Goal: Transaction & Acquisition: Purchase product/service

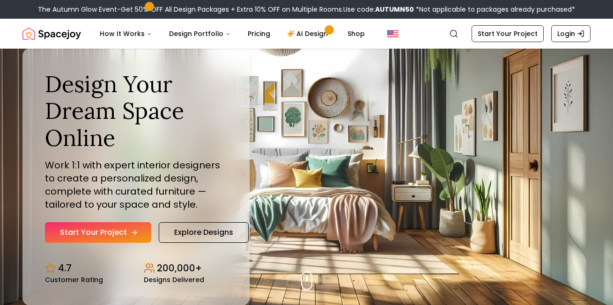
click at [83, 240] on link "Start Your Project" at bounding box center [98, 232] width 106 height 21
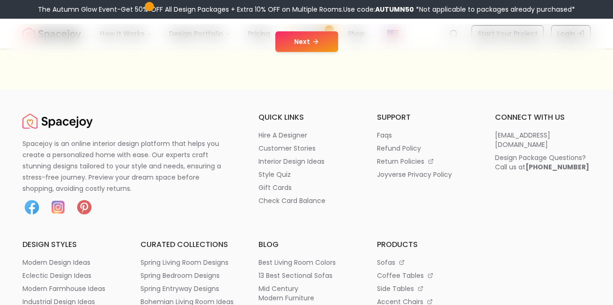
scroll to position [125, 0]
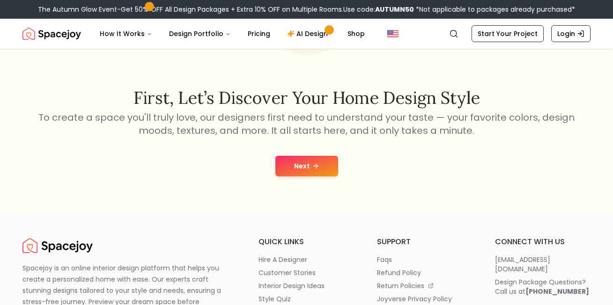
click at [313, 163] on icon at bounding box center [315, 165] width 7 height 7
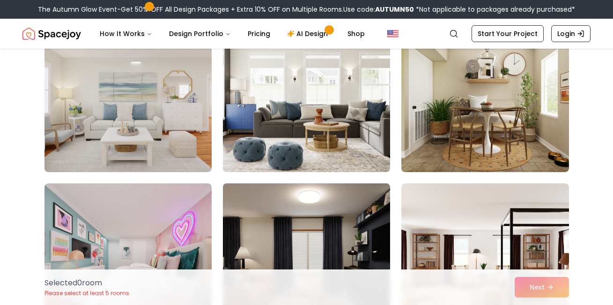
scroll to position [4432, 0]
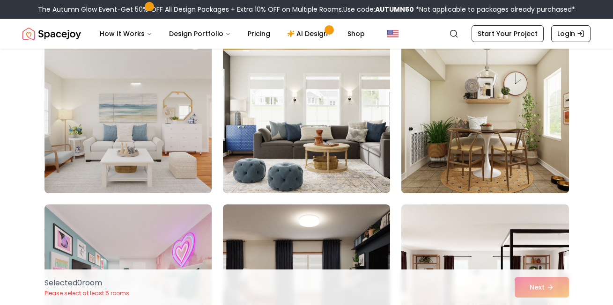
click at [419, 143] on img at bounding box center [485, 118] width 176 height 157
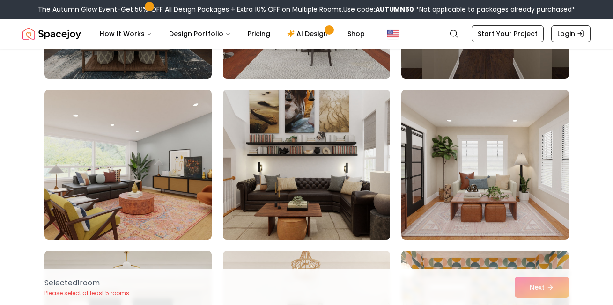
scroll to position [4931, 0]
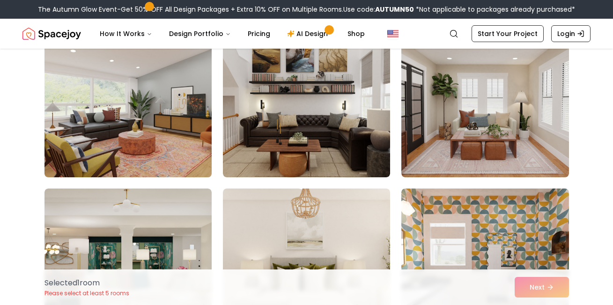
click at [138, 144] on img at bounding box center [128, 102] width 176 height 157
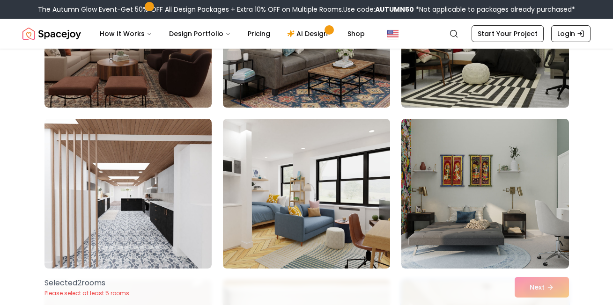
scroll to position [4182, 0]
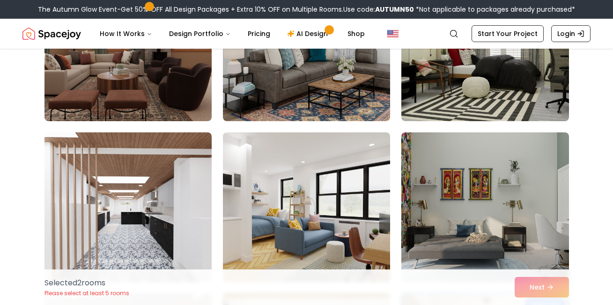
click at [538, 290] on div "Selected 2 room s Please select at least 5 rooms Next" at bounding box center [306, 288] width 539 height 36
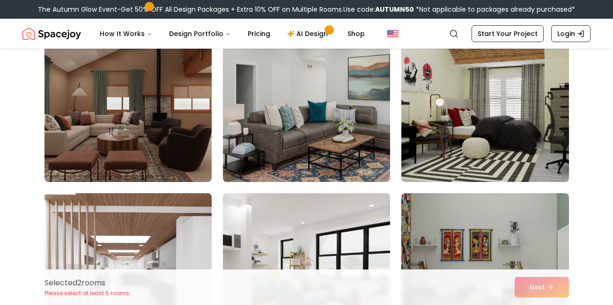
scroll to position [4057, 0]
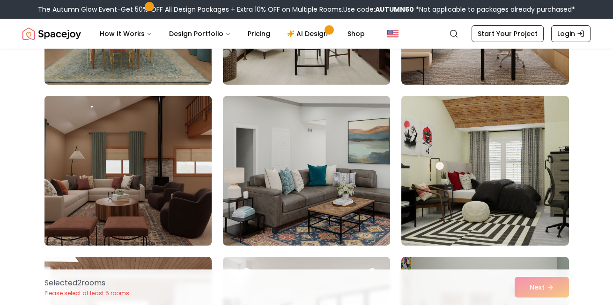
click at [184, 178] on img at bounding box center [128, 170] width 176 height 157
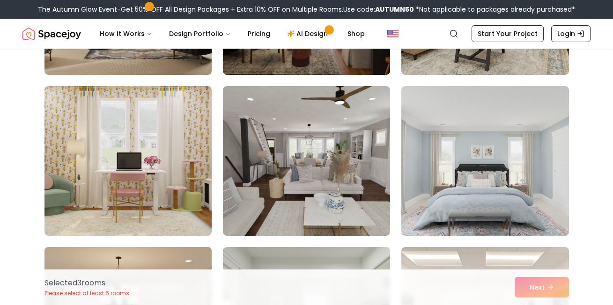
scroll to position [3620, 0]
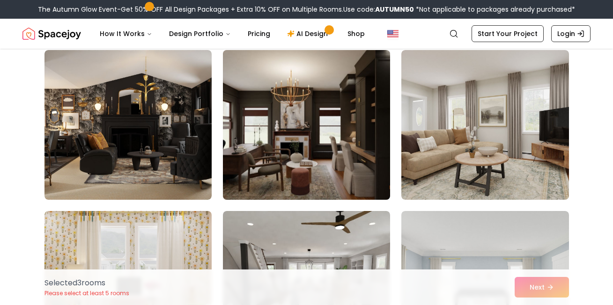
click at [228, 154] on img at bounding box center [307, 124] width 176 height 157
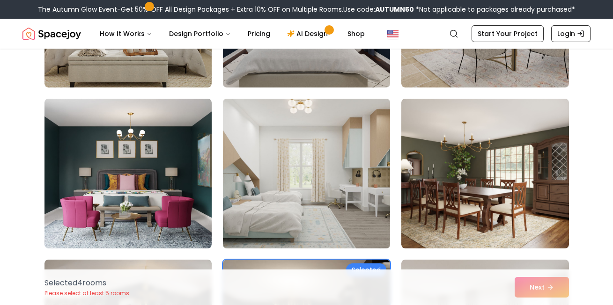
scroll to position [3371, 0]
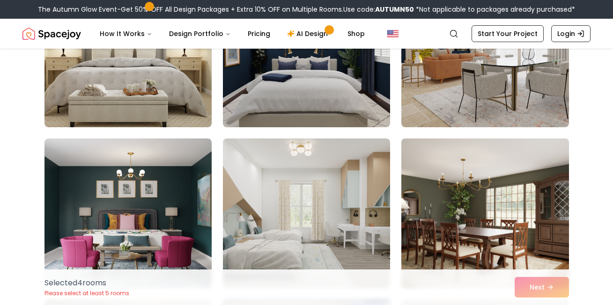
click at [426, 212] on img at bounding box center [485, 213] width 176 height 157
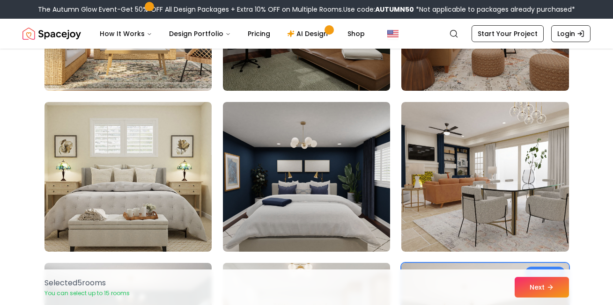
scroll to position [3246, 0]
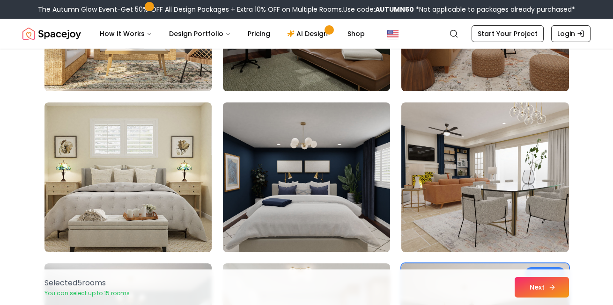
click at [546, 290] on button "Next" at bounding box center [541, 287] width 54 height 21
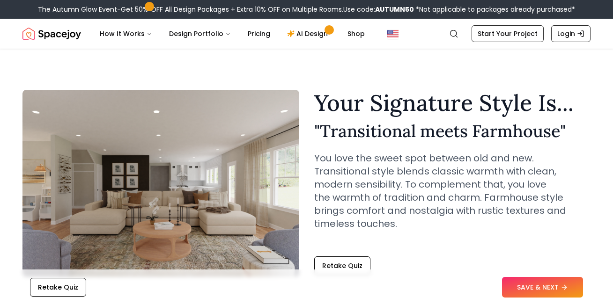
click at [552, 277] on div "Retake Quiz SAVE & NEXT" at bounding box center [306, 288] width 598 height 36
click at [552, 284] on button "SAVE & NEXT" at bounding box center [542, 287] width 81 height 21
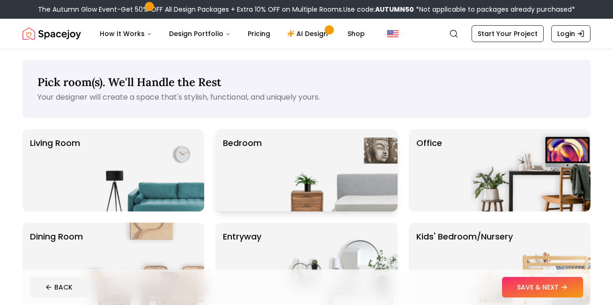
click at [332, 186] on img at bounding box center [338, 170] width 120 height 82
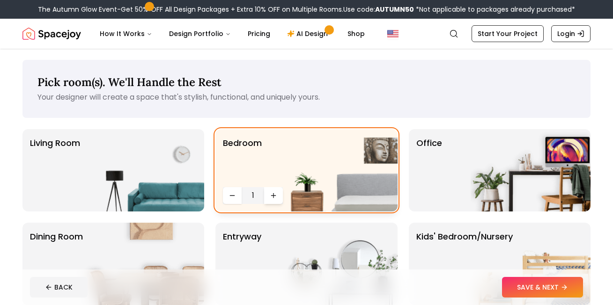
click at [275, 198] on icon "Increase quantity" at bounding box center [273, 195] width 7 height 7
click at [274, 198] on icon "Increase quantity" at bounding box center [273, 195] width 7 height 7
click at [454, 197] on div "Office" at bounding box center [500, 170] width 182 height 82
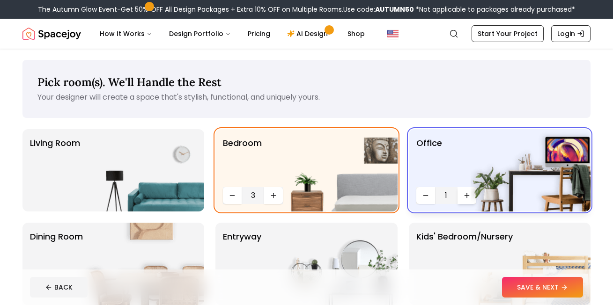
click at [463, 192] on icon "Increase quantity" at bounding box center [466, 195] width 7 height 7
click at [121, 163] on img at bounding box center [144, 170] width 120 height 82
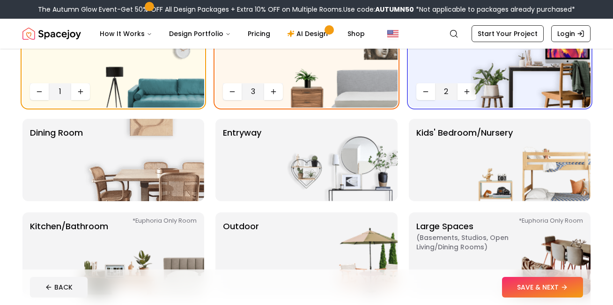
scroll to position [125, 0]
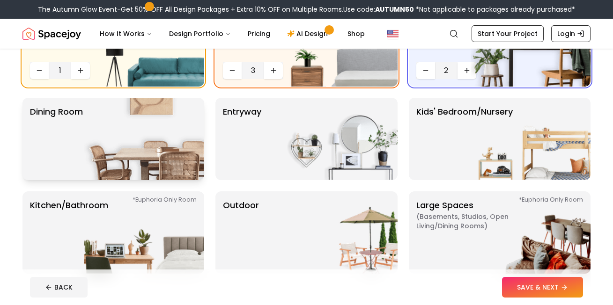
click at [103, 149] on img at bounding box center [144, 139] width 120 height 82
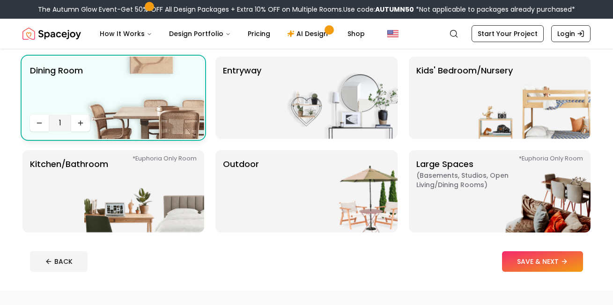
scroll to position [187, 0]
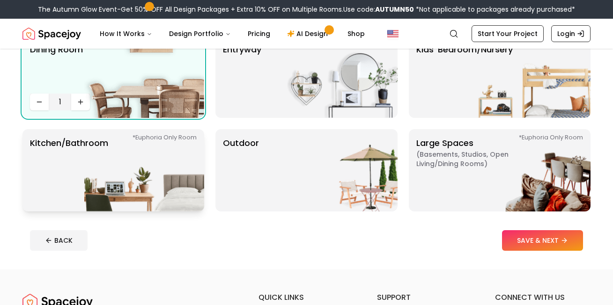
click at [120, 180] on img at bounding box center [144, 170] width 120 height 82
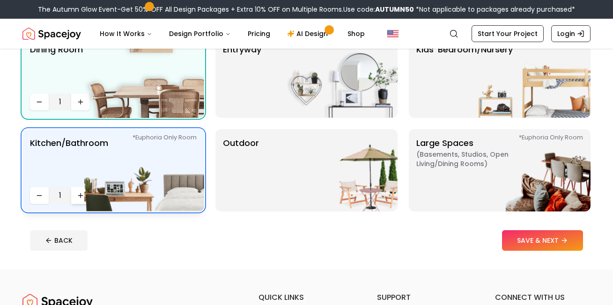
click at [80, 194] on icon "Increase quantity" at bounding box center [80, 195] width 7 height 7
click at [288, 172] on img at bounding box center [338, 170] width 120 height 82
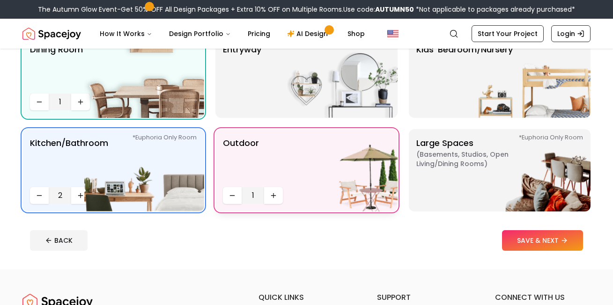
click at [278, 198] on img at bounding box center [338, 170] width 120 height 82
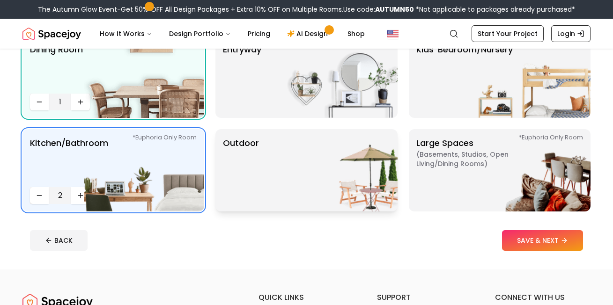
click at [278, 198] on img at bounding box center [338, 170] width 120 height 82
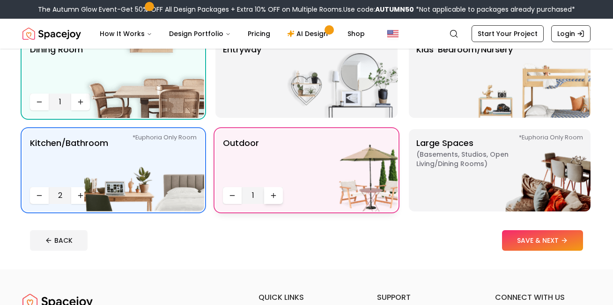
click at [277, 198] on icon "Increase quantity" at bounding box center [273, 195] width 7 height 7
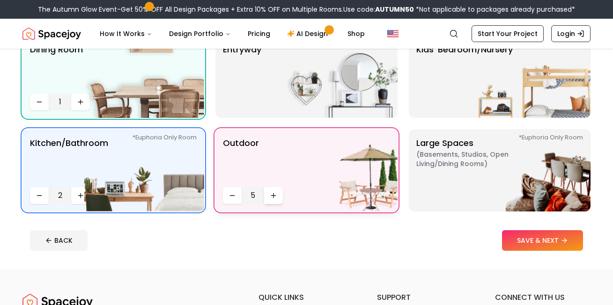
click at [277, 198] on icon "Increase quantity" at bounding box center [273, 195] width 7 height 7
click at [275, 200] on button "Increase quantity" at bounding box center [273, 195] width 19 height 17
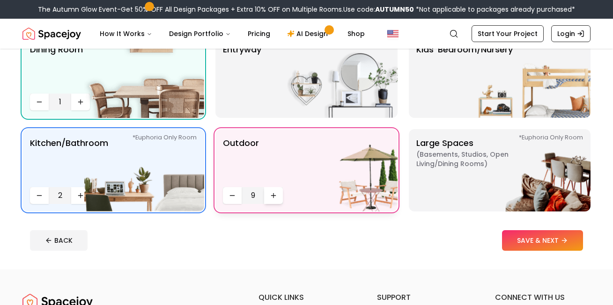
click at [275, 200] on button "Increase quantity" at bounding box center [273, 195] width 19 height 17
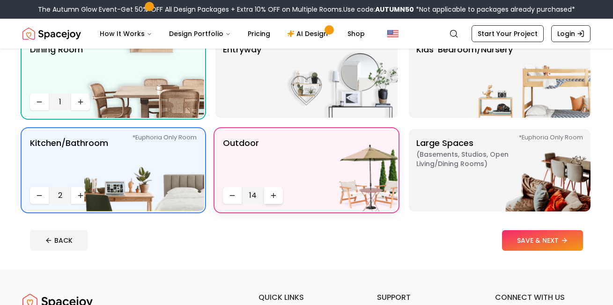
click at [275, 200] on button "Increase quantity" at bounding box center [273, 195] width 19 height 17
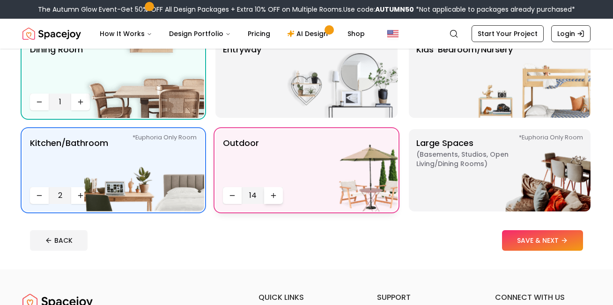
click at [275, 200] on button "Increase quantity" at bounding box center [273, 195] width 19 height 17
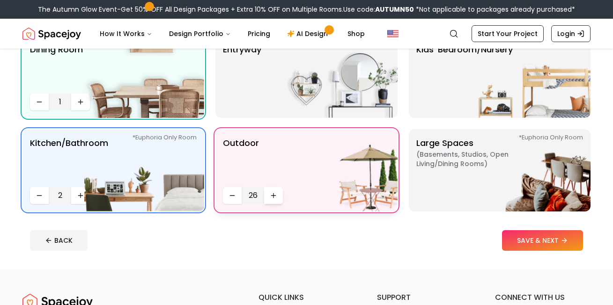
click at [275, 200] on button "Increase quantity" at bounding box center [273, 195] width 19 height 17
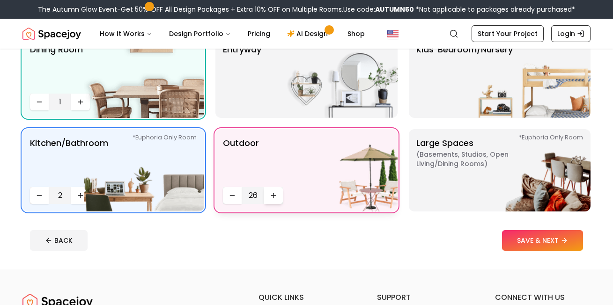
click at [275, 200] on button "Increase quantity" at bounding box center [273, 195] width 19 height 17
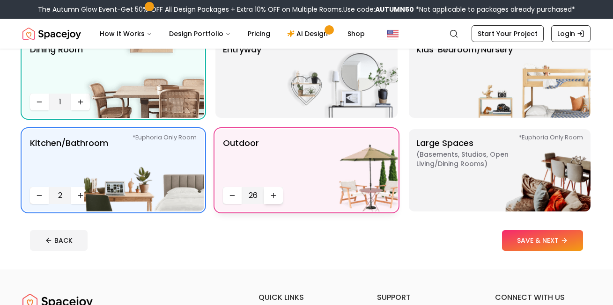
click at [275, 200] on button "Increase quantity" at bounding box center [273, 195] width 19 height 17
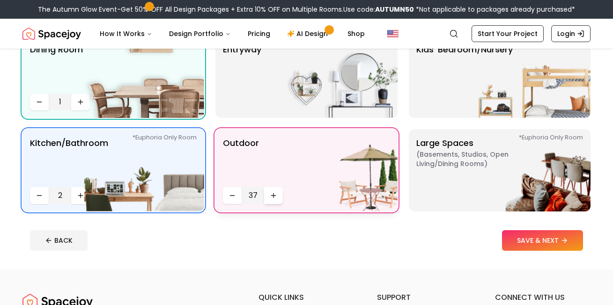
click at [275, 200] on button "Increase quantity" at bounding box center [273, 195] width 19 height 17
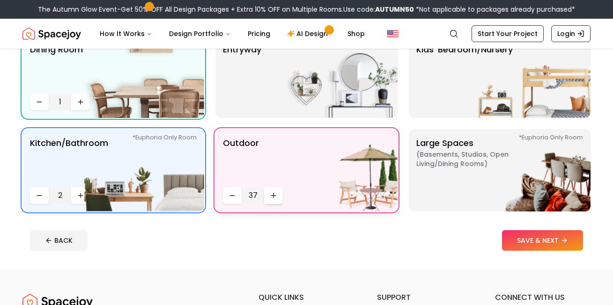
click at [275, 200] on button "Increase quantity" at bounding box center [273, 195] width 19 height 17
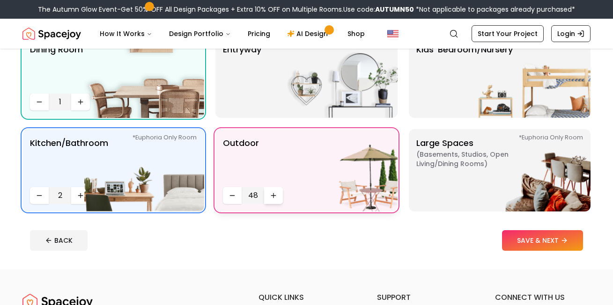
click at [275, 200] on button "Increase quantity" at bounding box center [273, 195] width 19 height 17
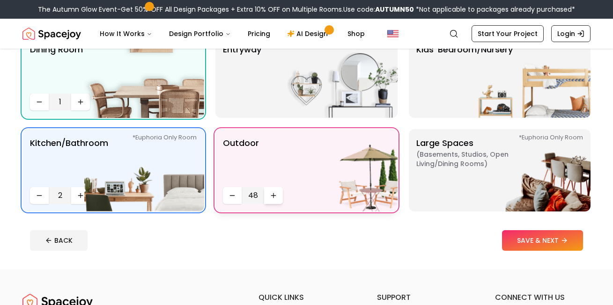
click at [275, 200] on button "Increase quantity" at bounding box center [273, 195] width 19 height 17
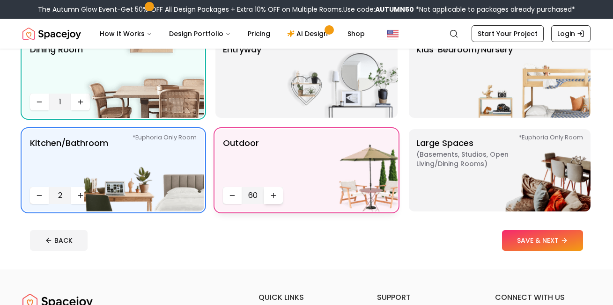
click at [275, 200] on button "Increase quantity" at bounding box center [273, 195] width 19 height 17
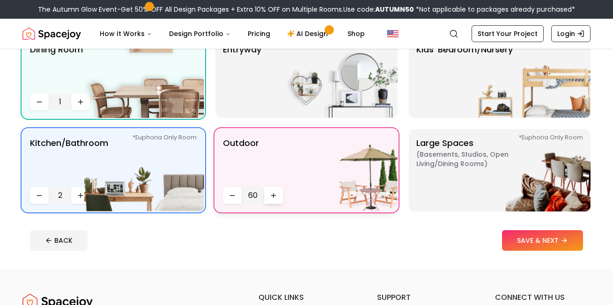
click at [275, 200] on button "Increase quantity" at bounding box center [273, 195] width 19 height 17
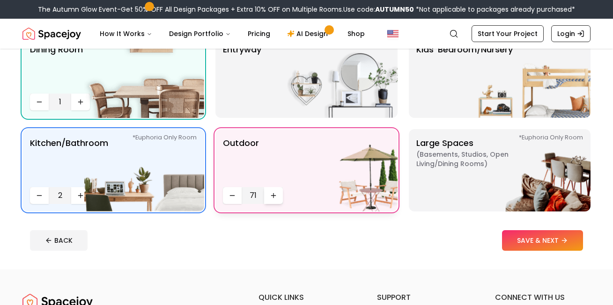
click at [275, 200] on button "Increase quantity" at bounding box center [273, 195] width 19 height 17
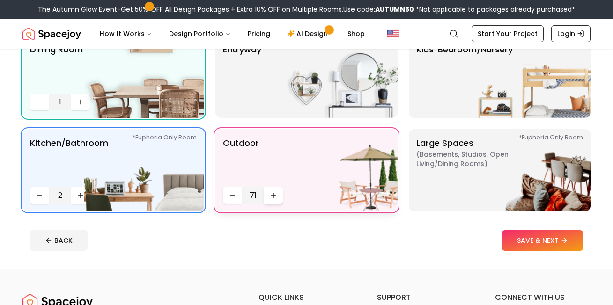
click at [275, 200] on button "Increase quantity" at bounding box center [273, 195] width 19 height 17
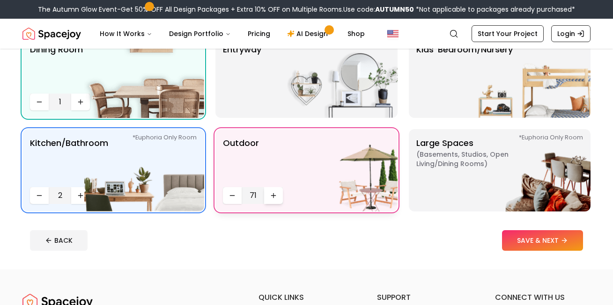
click at [275, 200] on button "Increase quantity" at bounding box center [273, 195] width 19 height 17
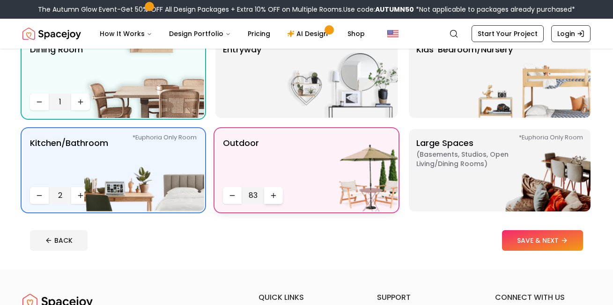
click at [275, 200] on button "Increase quantity" at bounding box center [273, 195] width 19 height 17
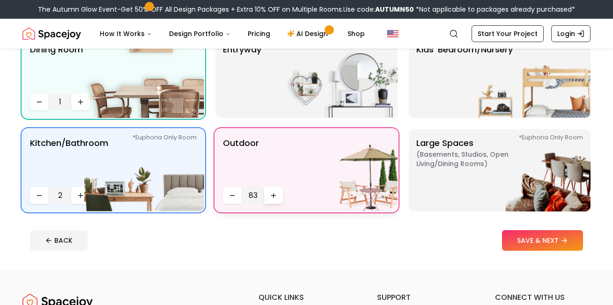
click at [275, 200] on button "Increase quantity" at bounding box center [273, 195] width 19 height 17
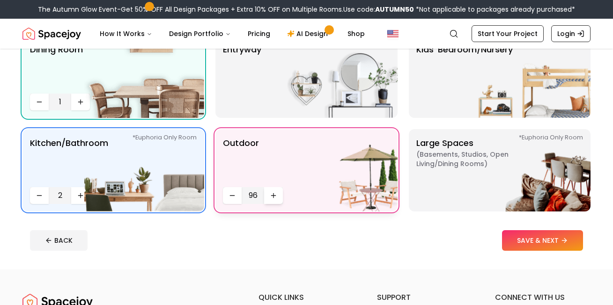
click at [275, 200] on button "Increase quantity" at bounding box center [273, 195] width 19 height 17
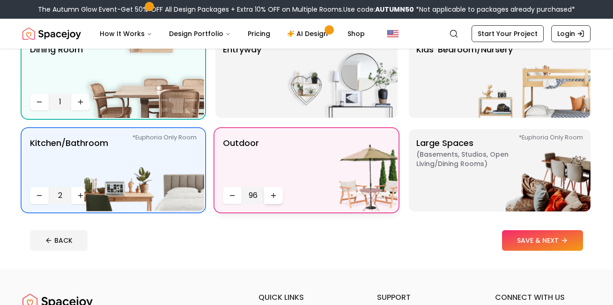
click at [275, 200] on button "Increase quantity" at bounding box center [273, 195] width 19 height 17
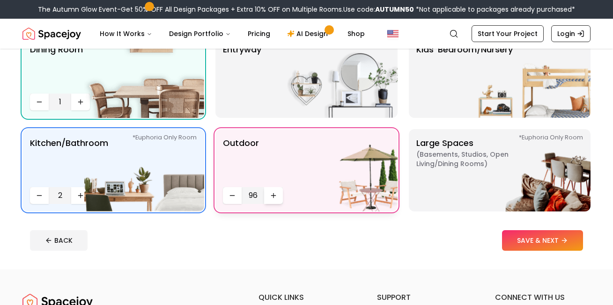
click at [275, 200] on button "Increase quantity" at bounding box center [273, 195] width 19 height 17
click at [232, 194] on icon "Decrease quantity" at bounding box center [231, 195] width 7 height 7
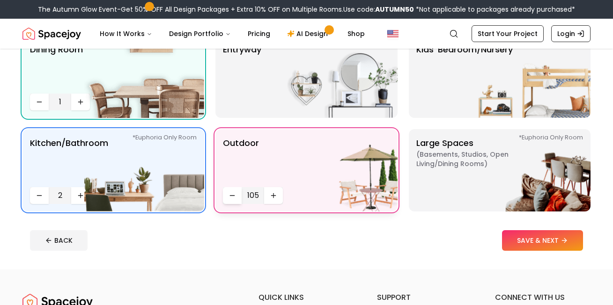
click at [232, 194] on icon "Decrease quantity" at bounding box center [231, 195] width 7 height 7
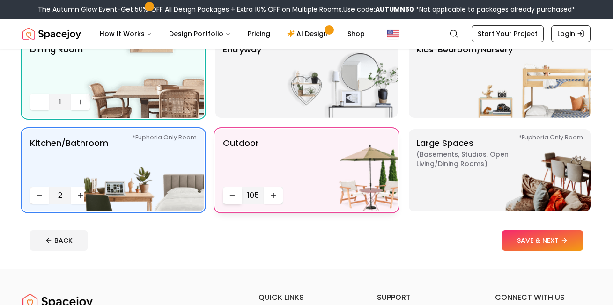
click at [232, 194] on icon "Decrease quantity" at bounding box center [231, 195] width 7 height 7
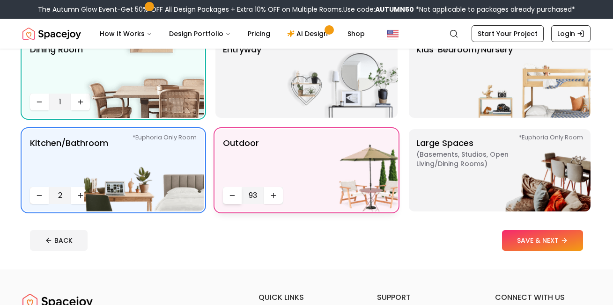
click at [232, 194] on icon "Decrease quantity" at bounding box center [231, 195] width 7 height 7
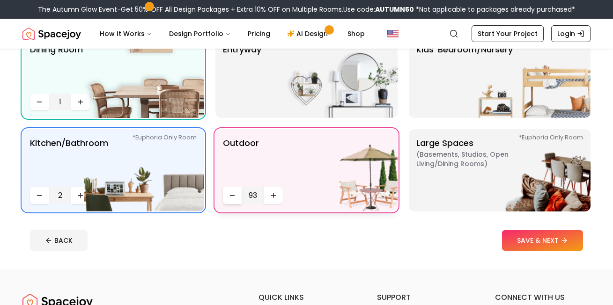
click at [232, 194] on icon "Decrease quantity" at bounding box center [231, 195] width 7 height 7
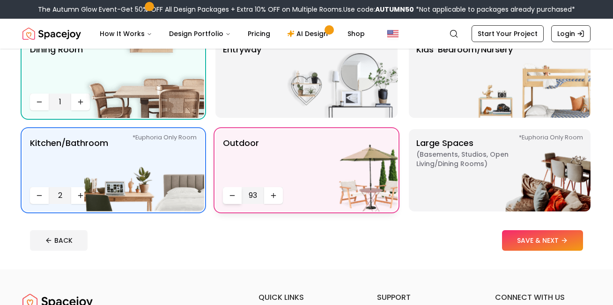
click at [232, 194] on icon "Decrease quantity" at bounding box center [231, 195] width 7 height 7
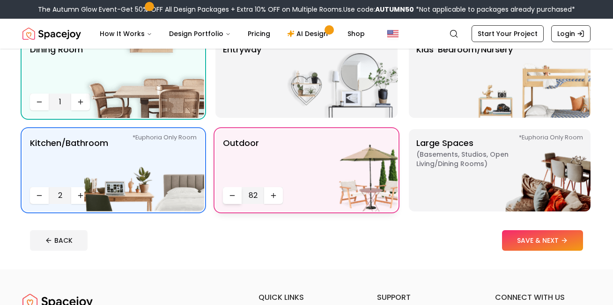
click at [232, 194] on icon "Decrease quantity" at bounding box center [231, 195] width 7 height 7
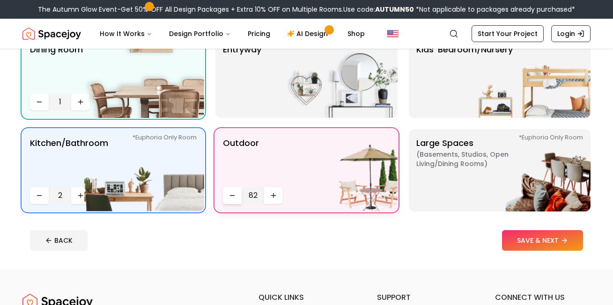
click at [232, 194] on icon "Decrease quantity" at bounding box center [231, 195] width 7 height 7
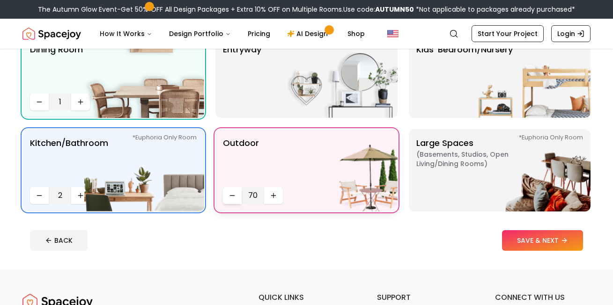
click at [232, 194] on icon "Decrease quantity" at bounding box center [231, 195] width 7 height 7
click at [233, 194] on icon "Decrease quantity" at bounding box center [231, 195] width 7 height 7
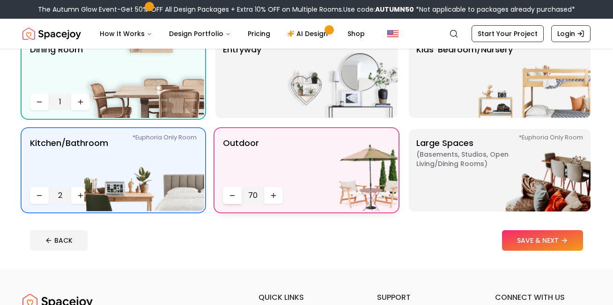
click at [233, 194] on icon "Decrease quantity" at bounding box center [231, 195] width 7 height 7
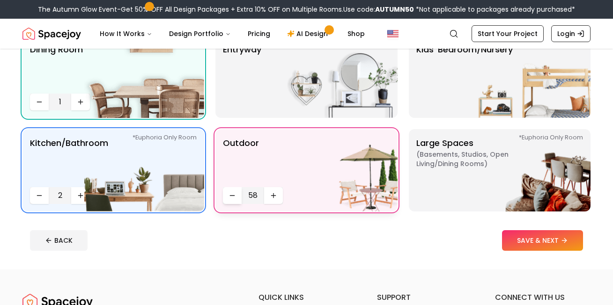
click at [233, 194] on icon "Decrease quantity" at bounding box center [231, 195] width 7 height 7
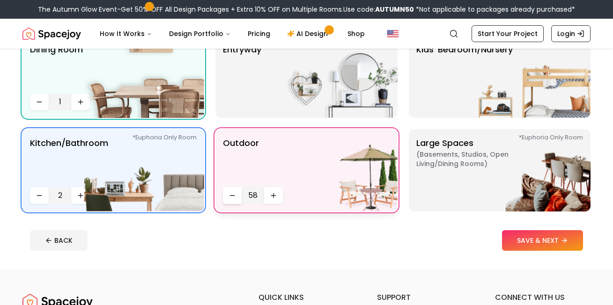
click at [233, 194] on icon "Decrease quantity" at bounding box center [231, 195] width 7 height 7
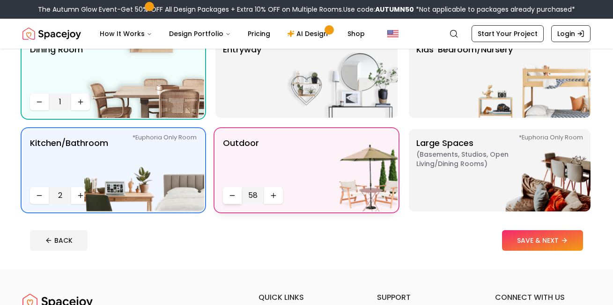
click at [233, 194] on icon "Decrease quantity" at bounding box center [231, 195] width 7 height 7
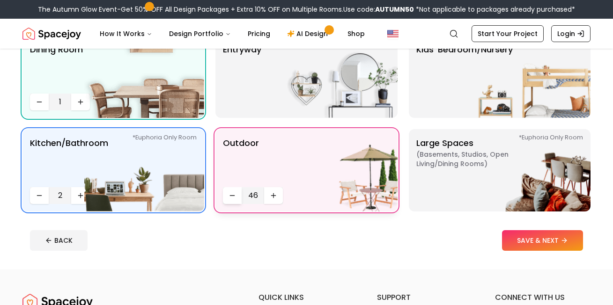
click at [233, 194] on icon "Decrease quantity" at bounding box center [231, 195] width 7 height 7
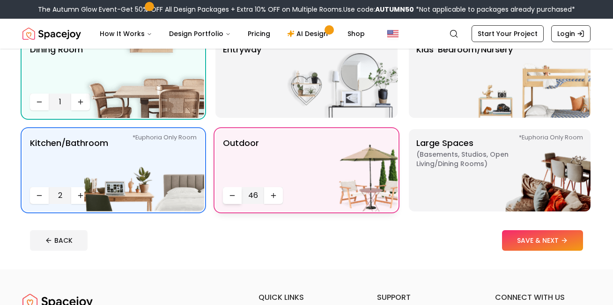
click at [233, 194] on icon "Decrease quantity" at bounding box center [231, 195] width 7 height 7
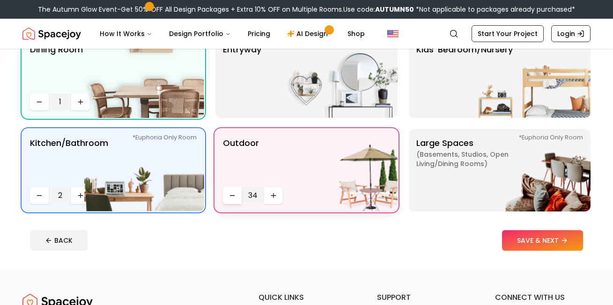
click at [233, 194] on icon "Decrease quantity" at bounding box center [231, 195] width 7 height 7
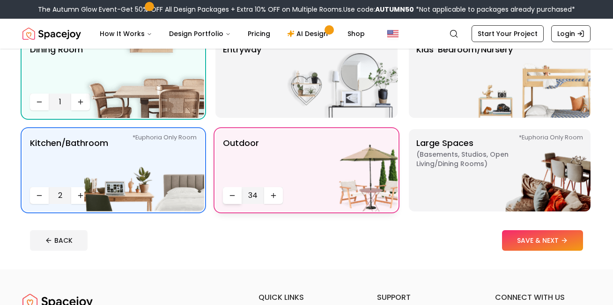
click at [233, 194] on icon "Decrease quantity" at bounding box center [231, 195] width 7 height 7
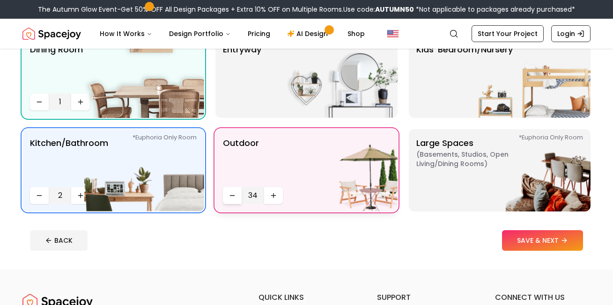
click at [233, 194] on icon "Decrease quantity" at bounding box center [231, 195] width 7 height 7
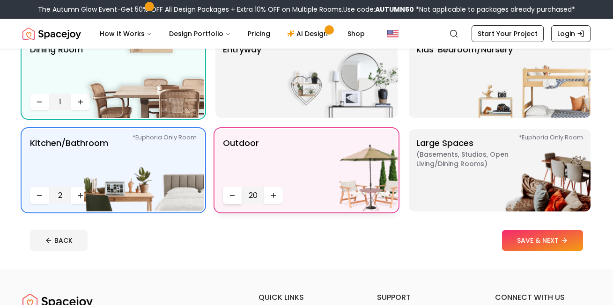
click at [233, 194] on icon "Decrease quantity" at bounding box center [231, 195] width 7 height 7
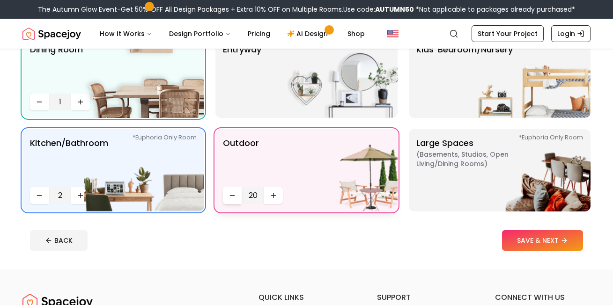
click at [233, 194] on icon "Decrease quantity" at bounding box center [231, 195] width 7 height 7
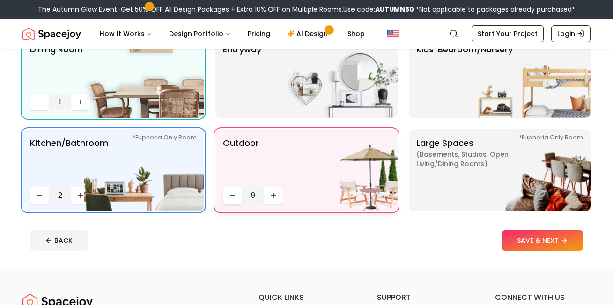
click at [233, 194] on icon "Decrease quantity" at bounding box center [231, 195] width 7 height 7
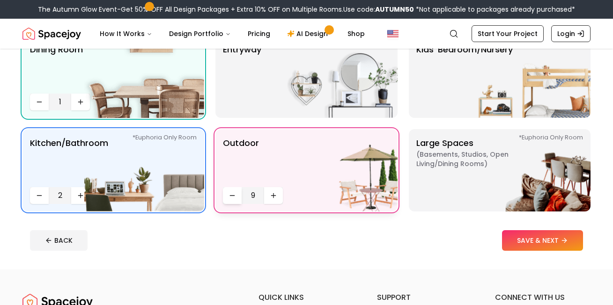
click at [233, 194] on icon "Decrease quantity" at bounding box center [231, 195] width 7 height 7
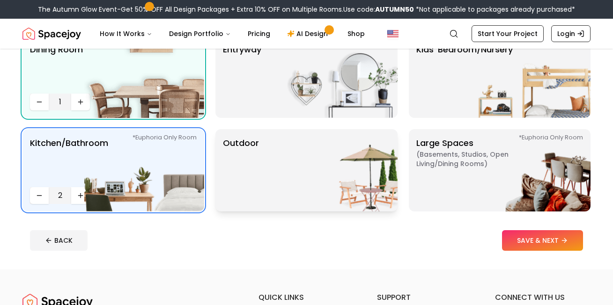
click at [233, 194] on icon "Decrease quantity" at bounding box center [231, 195] width 7 height 7
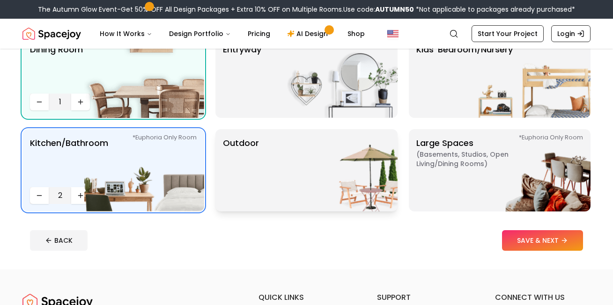
click at [233, 194] on icon "Decrease quantity" at bounding box center [231, 195] width 7 height 7
click at [274, 198] on div "Outdoor" at bounding box center [306, 170] width 182 height 82
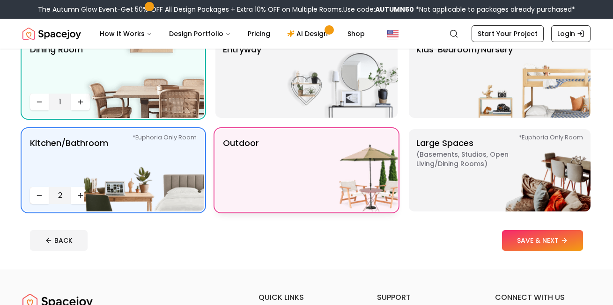
click at [274, 198] on icon "Increase quantity" at bounding box center [273, 194] width 7 height 7
click at [274, 198] on icon "Increase quantity" at bounding box center [273, 195] width 7 height 7
click at [223, 185] on div "Outdoor 3" at bounding box center [306, 170] width 182 height 82
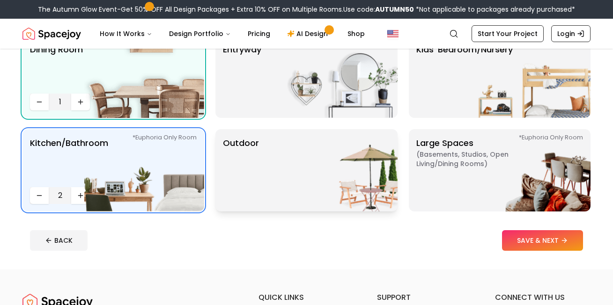
click at [233, 194] on p "Outdoor" at bounding box center [241, 170] width 36 height 67
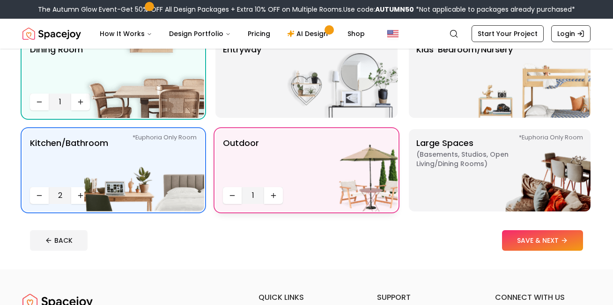
click at [233, 194] on icon "Decrease quantity" at bounding box center [231, 195] width 7 height 7
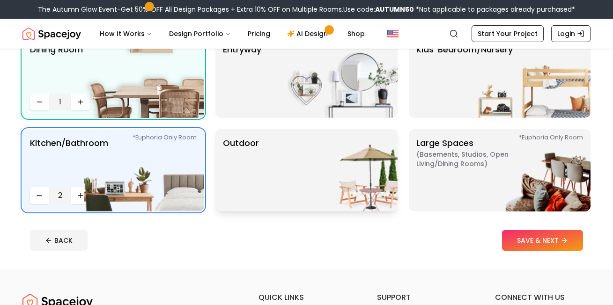
click at [257, 190] on p "Outdoor" at bounding box center [241, 170] width 36 height 67
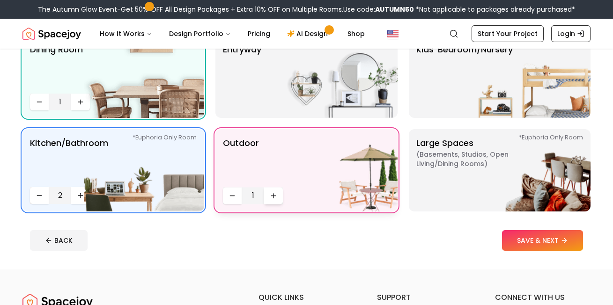
click at [267, 194] on button "Increase quantity" at bounding box center [273, 195] width 19 height 17
click at [272, 196] on icon "Increase quantity" at bounding box center [274, 196] width 4 height 0
click at [233, 197] on icon "Decrease quantity" at bounding box center [231, 195] width 7 height 7
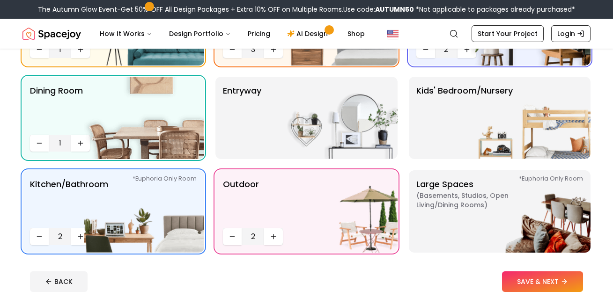
scroll to position [125, 0]
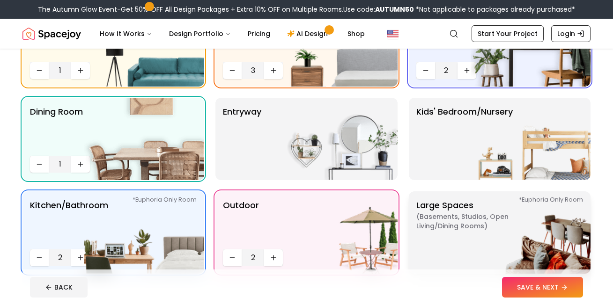
click at [431, 228] on span "( Basements, Studios, Open living/dining rooms )" at bounding box center [474, 221] width 117 height 19
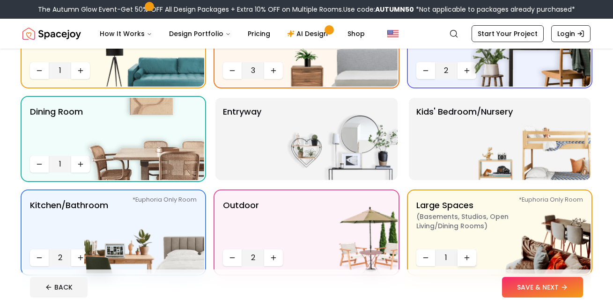
click at [465, 261] on icon "Increase quantity" at bounding box center [466, 257] width 7 height 7
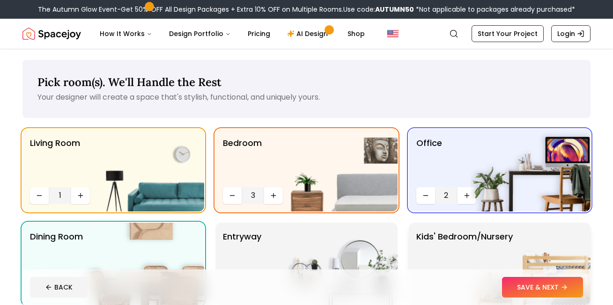
scroll to position [62, 0]
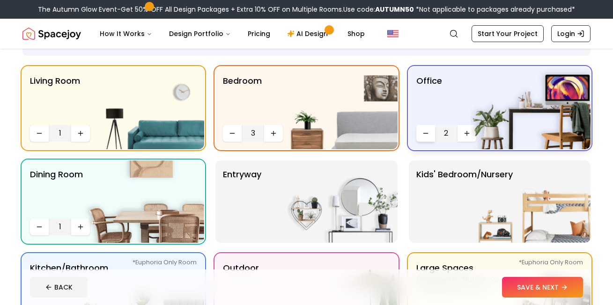
click at [433, 133] on button "Decrease quantity" at bounding box center [425, 133] width 19 height 17
click at [231, 132] on icon "Decrease quantity" at bounding box center [231, 133] width 7 height 7
click at [268, 130] on button "Increase quantity" at bounding box center [273, 133] width 19 height 17
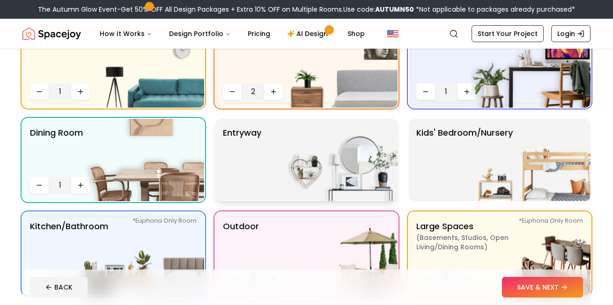
scroll to position [125, 0]
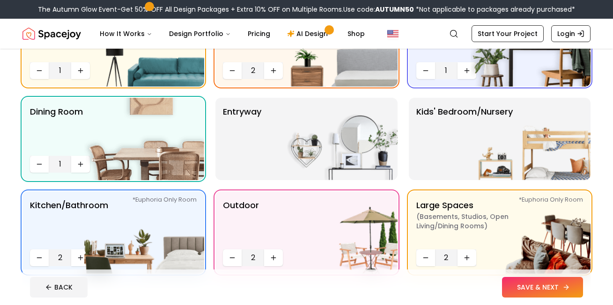
click at [522, 284] on button "SAVE & NEXT" at bounding box center [542, 287] width 81 height 21
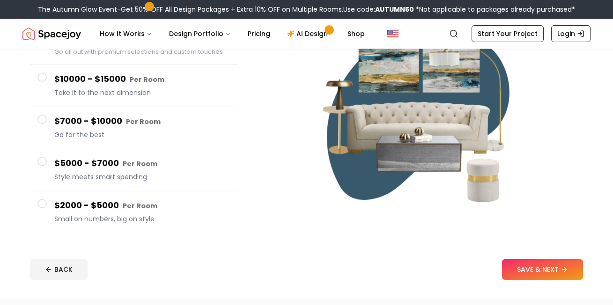
scroll to position [187, 0]
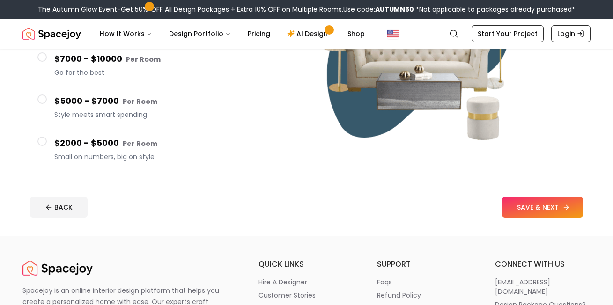
click at [535, 211] on button "SAVE & NEXT" at bounding box center [542, 207] width 81 height 21
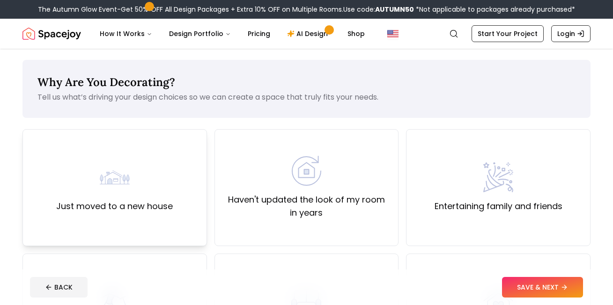
click at [90, 218] on div "Just moved to a new house" at bounding box center [114, 187] width 184 height 117
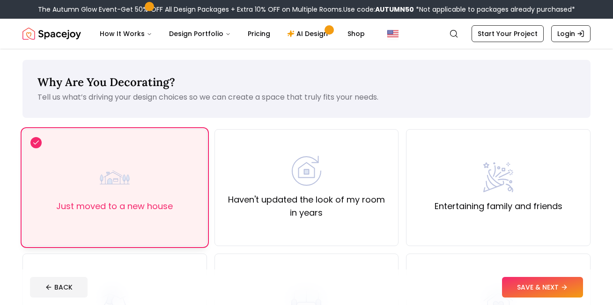
click at [150, 191] on div "Just moved to a new house" at bounding box center [114, 187] width 117 height 51
click at [329, 191] on div "Haven't updated the look of my room in years" at bounding box center [306, 188] width 169 height 64
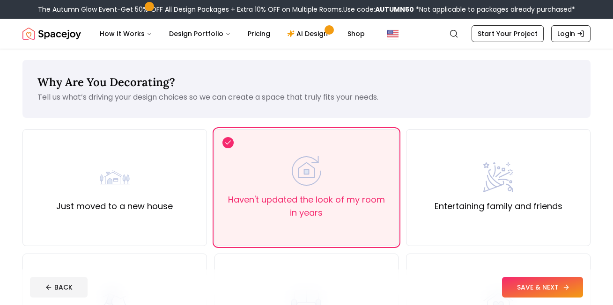
click at [547, 287] on button "SAVE & NEXT" at bounding box center [542, 287] width 81 height 21
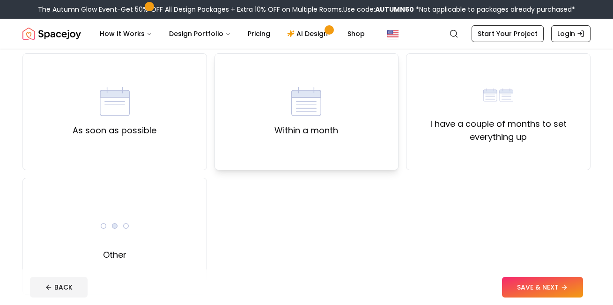
scroll to position [62, 0]
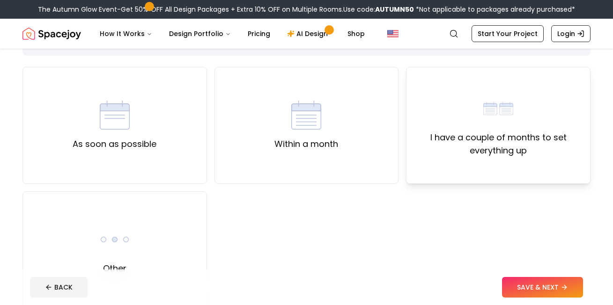
click at [475, 138] on label "I have a couple of months to set everything up" at bounding box center [498, 144] width 169 height 26
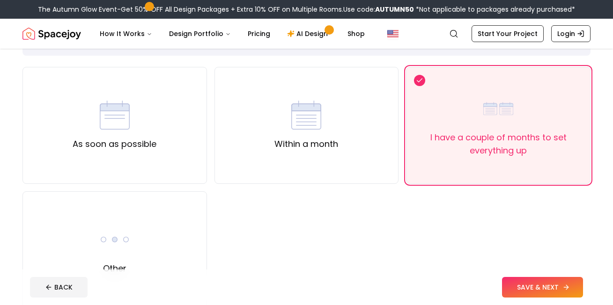
click at [521, 290] on button "SAVE & NEXT" at bounding box center [542, 287] width 81 height 21
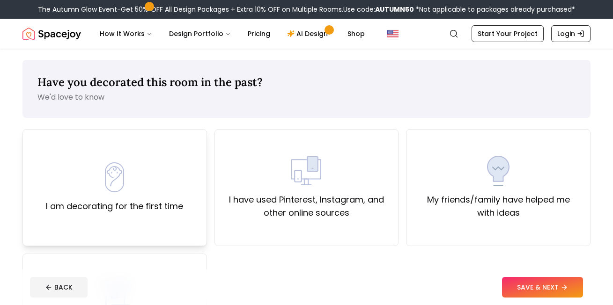
click at [185, 205] on div "I am decorating for the first time" at bounding box center [114, 187] width 184 height 117
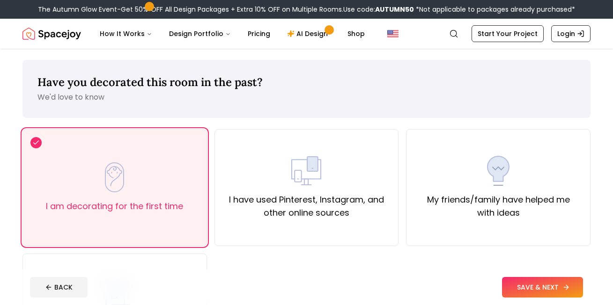
click at [552, 281] on button "SAVE & NEXT" at bounding box center [542, 287] width 81 height 21
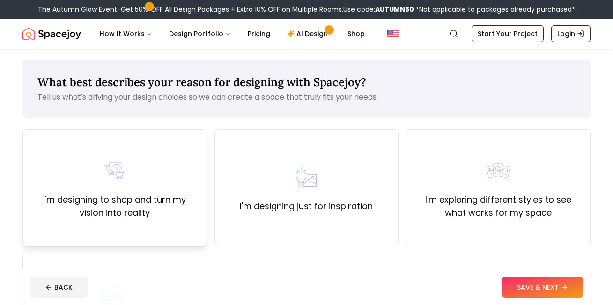
click at [116, 221] on div "I'm designing to shop and turn my vision into reality" at bounding box center [114, 187] width 184 height 117
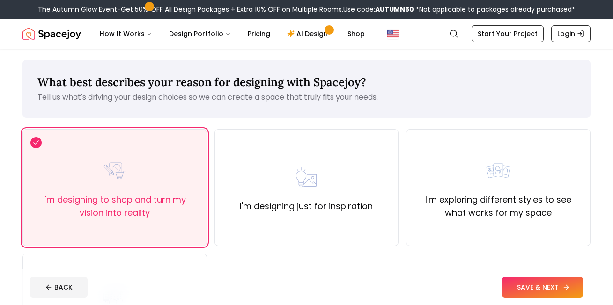
click at [550, 283] on button "SAVE & NEXT" at bounding box center [542, 287] width 81 height 21
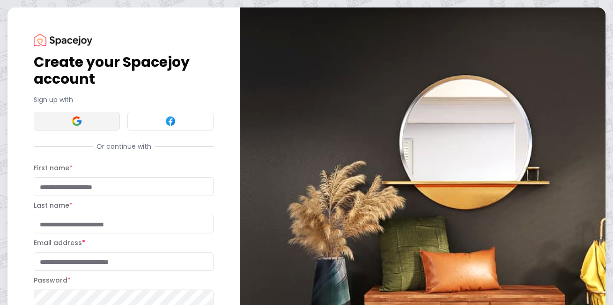
click at [86, 119] on button at bounding box center [77, 121] width 86 height 19
